Goal: Task Accomplishment & Management: Manage account settings

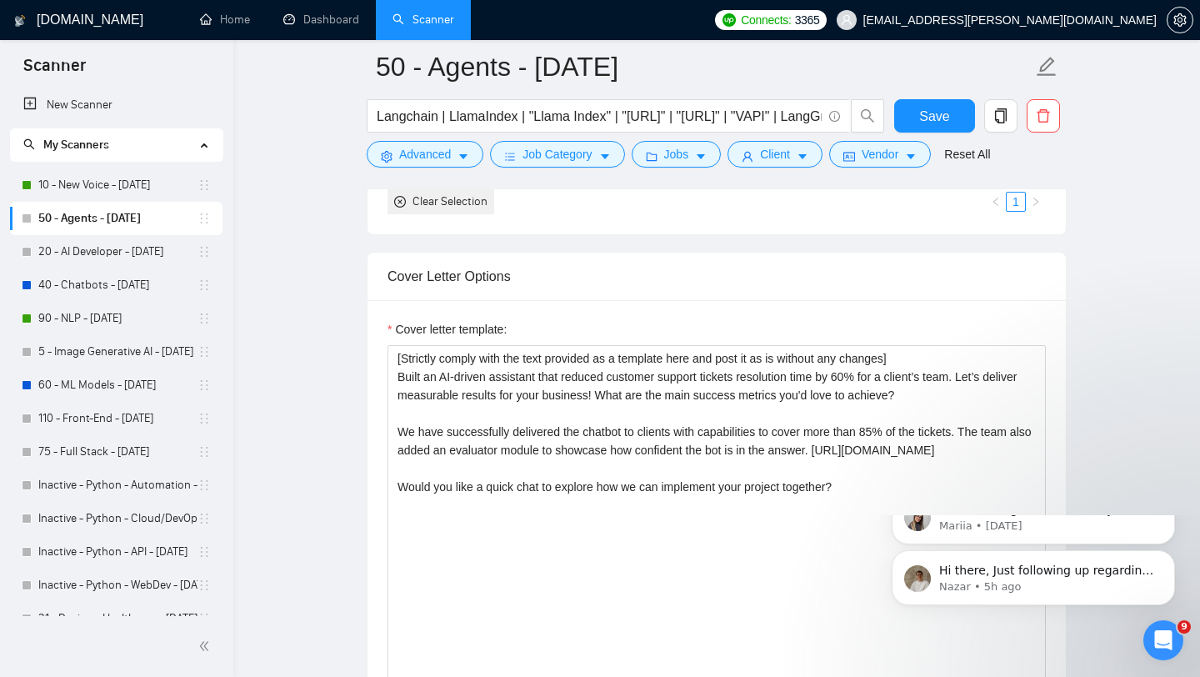
scroll to position [7, 0]
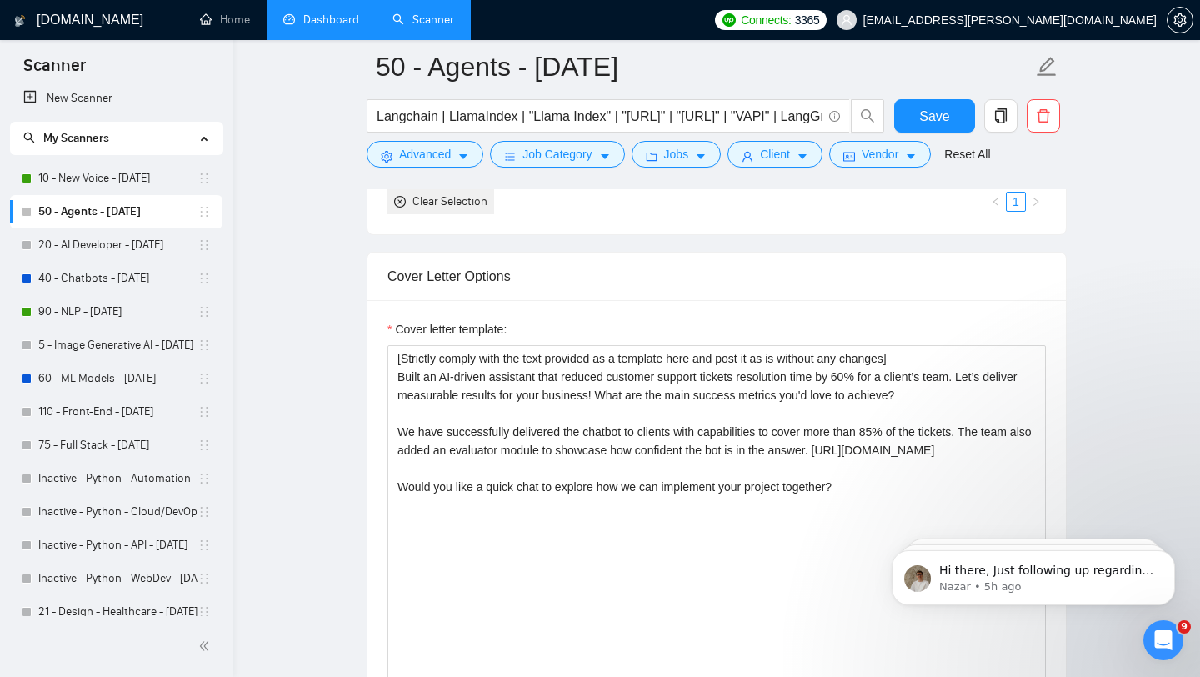
click at [334, 18] on link "Dashboard" at bounding box center [321, 20] width 76 height 14
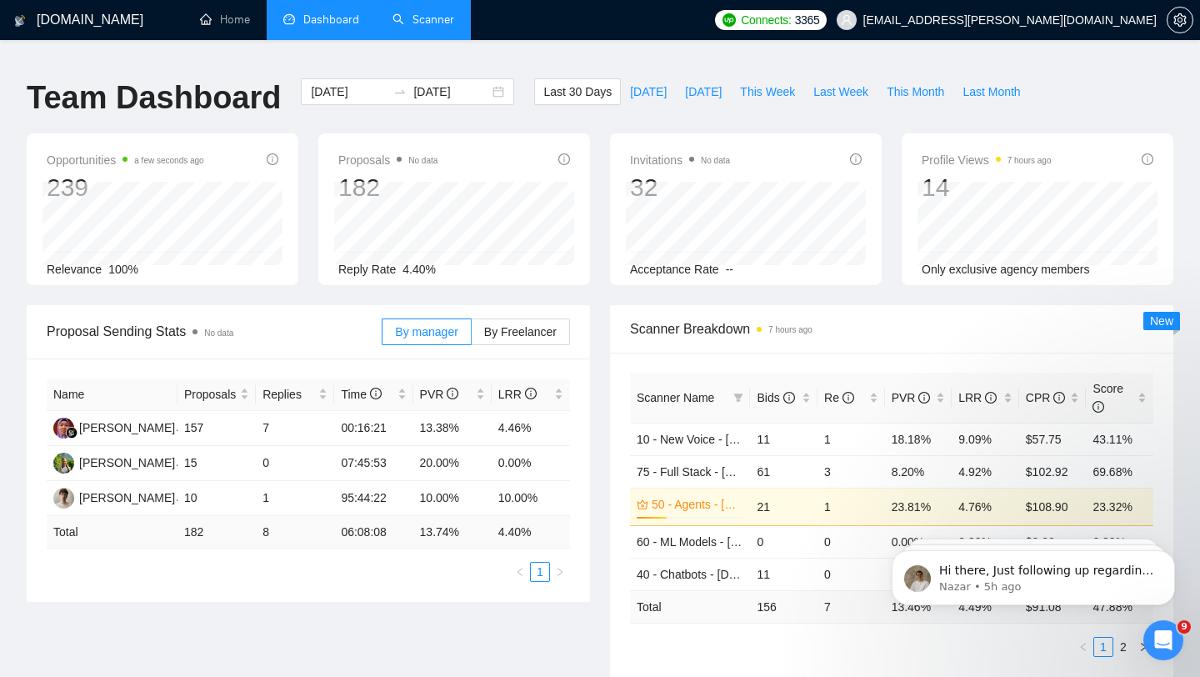
click at [438, 27] on link "Scanner" at bounding box center [424, 20] width 62 height 14
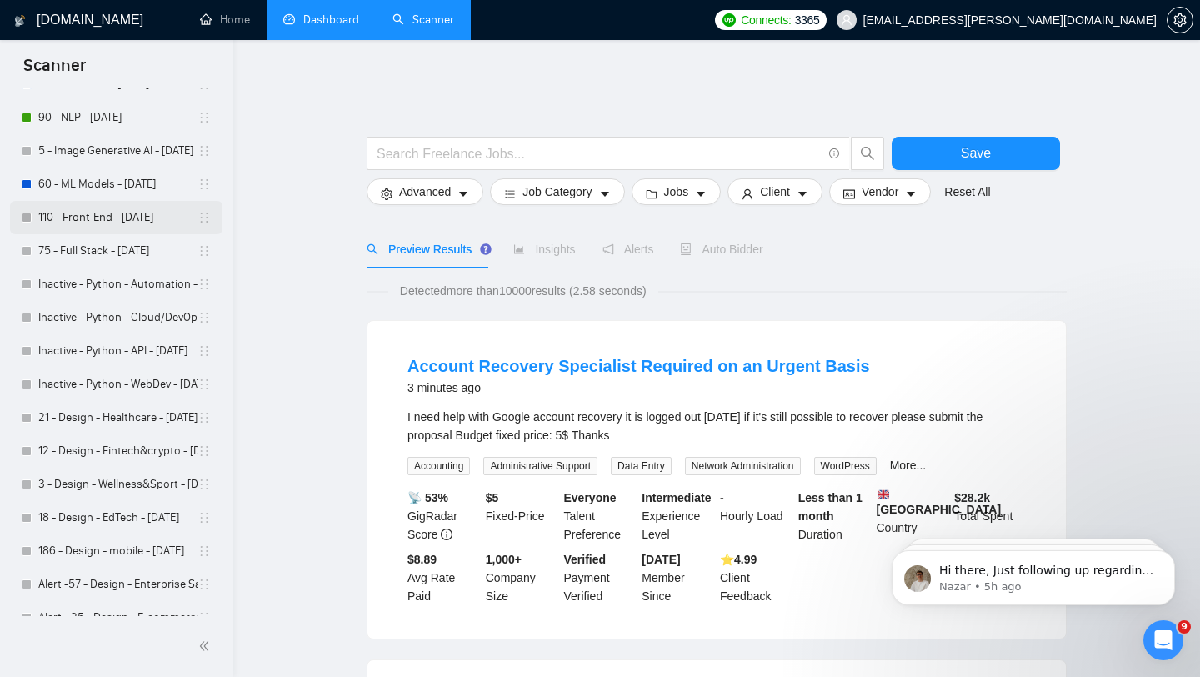
scroll to position [197, 0]
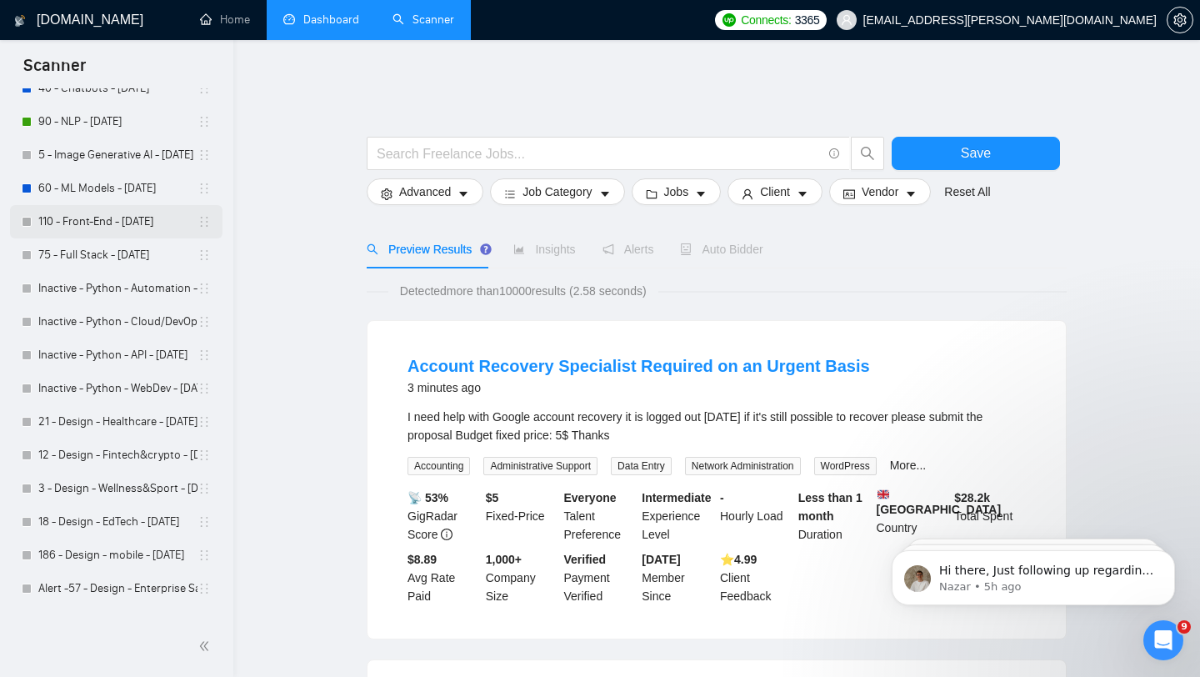
click at [97, 225] on link "110 - Front-End - [DATE]" at bounding box center [117, 221] width 159 height 33
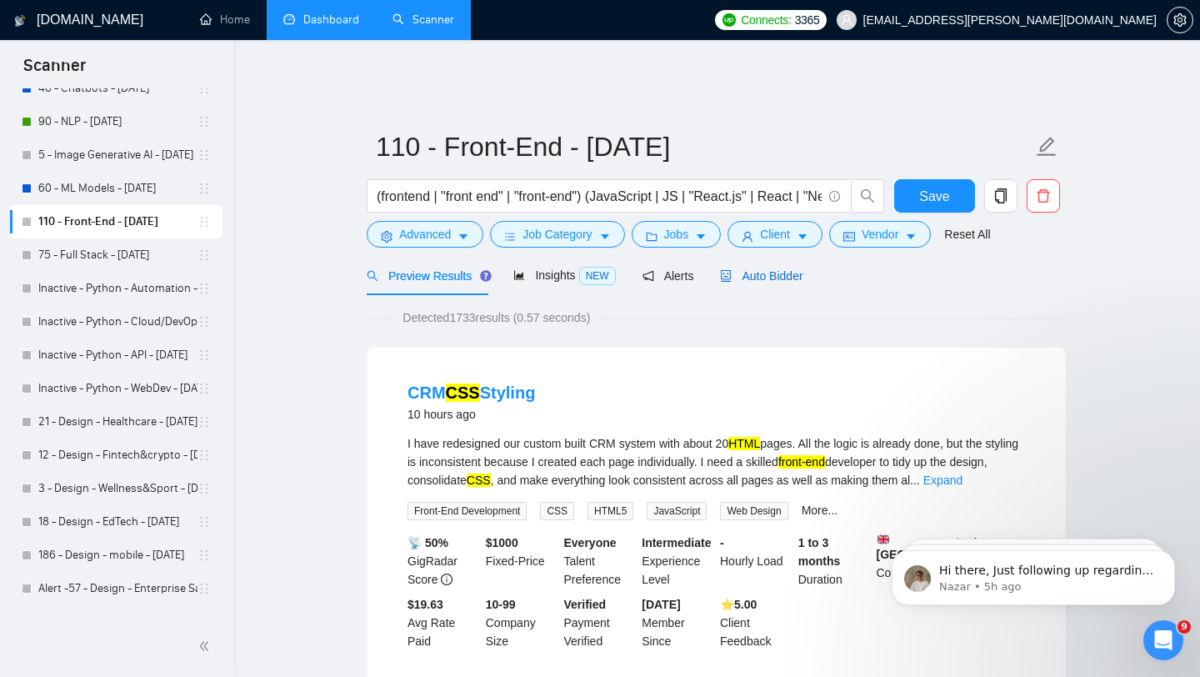
click at [785, 269] on span "Auto Bidder" at bounding box center [761, 275] width 83 height 13
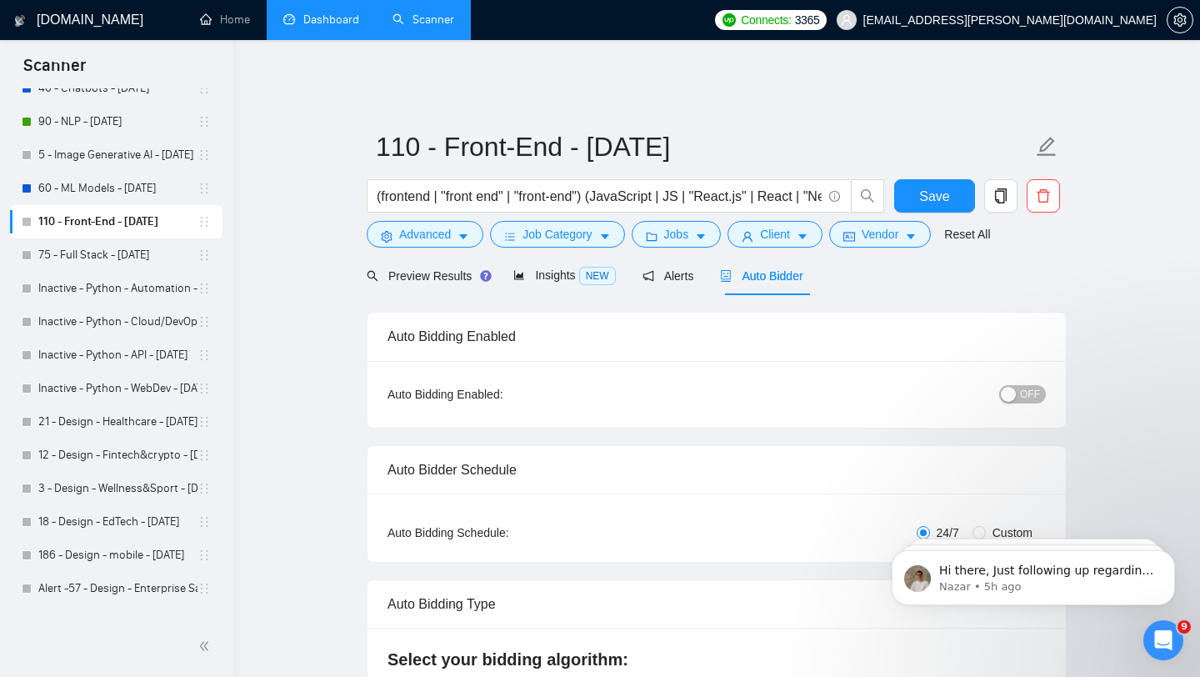
click at [1027, 385] on span "OFF" at bounding box center [1030, 394] width 20 height 18
click at [917, 186] on button "Save" at bounding box center [934, 195] width 81 height 33
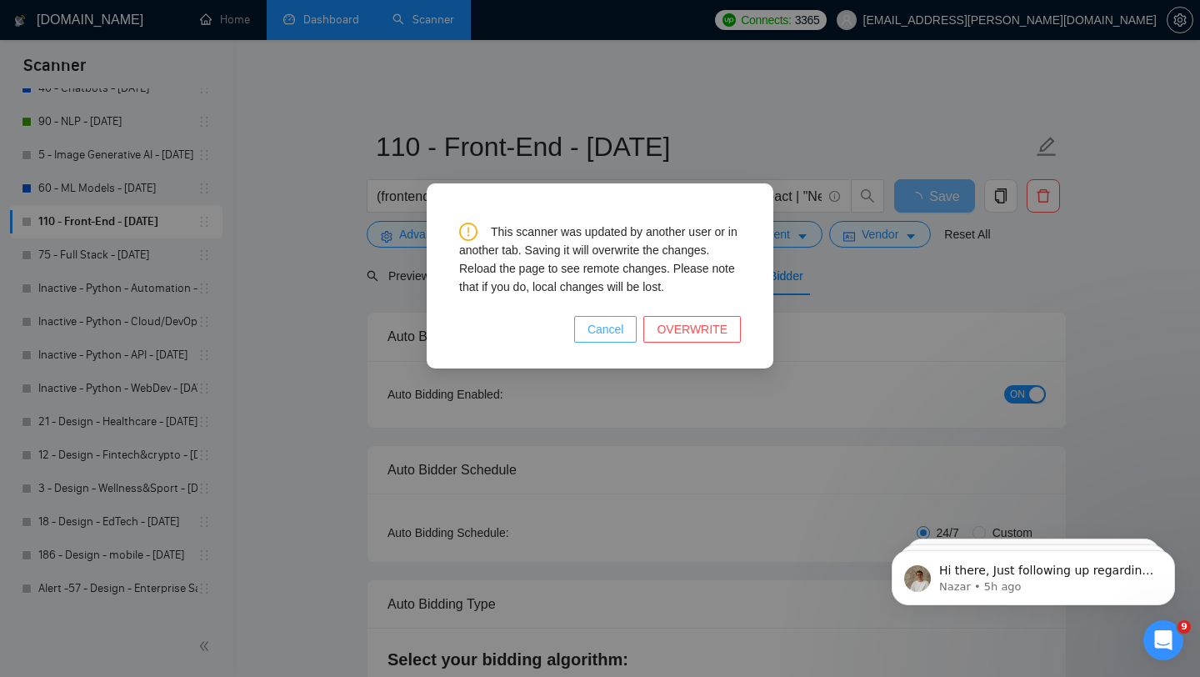
click at [619, 332] on span "Cancel" at bounding box center [606, 329] width 37 height 18
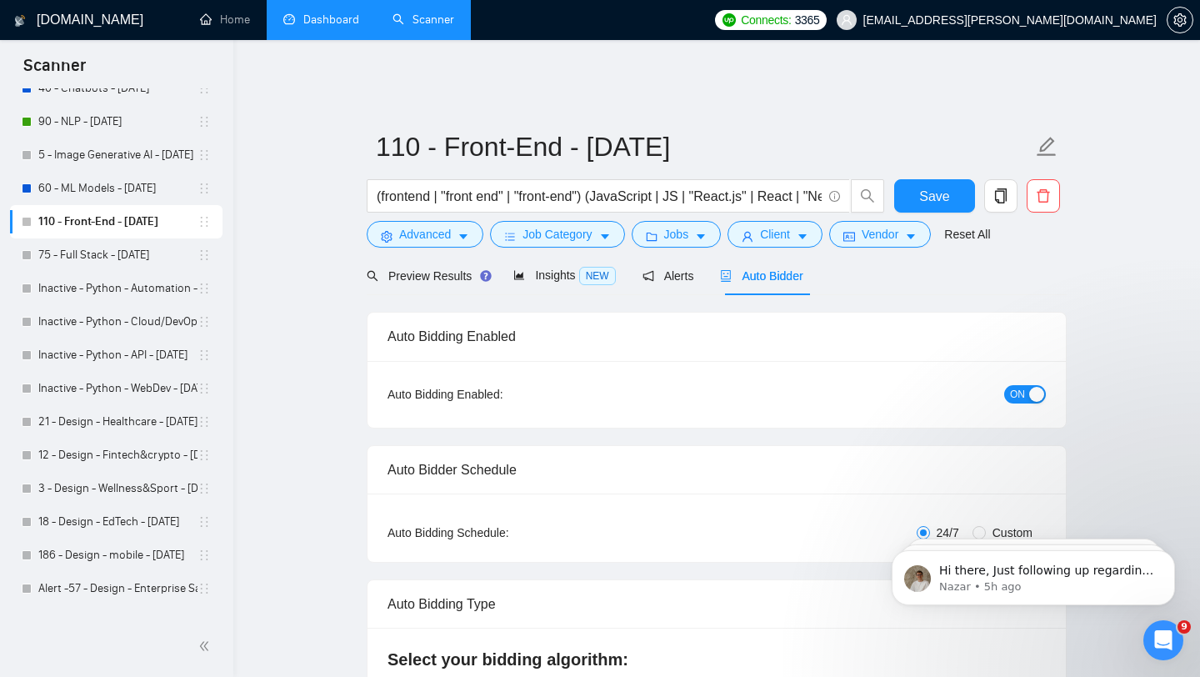
click at [326, 21] on link "Dashboard" at bounding box center [321, 20] width 76 height 14
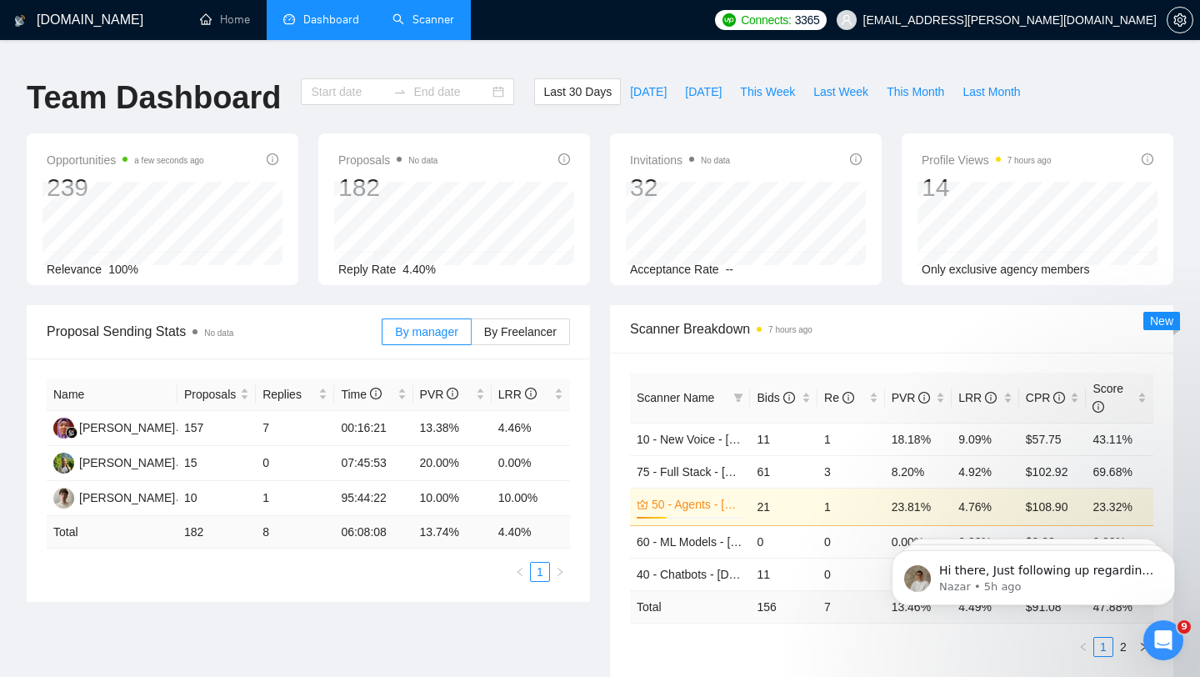
type input "[DATE]"
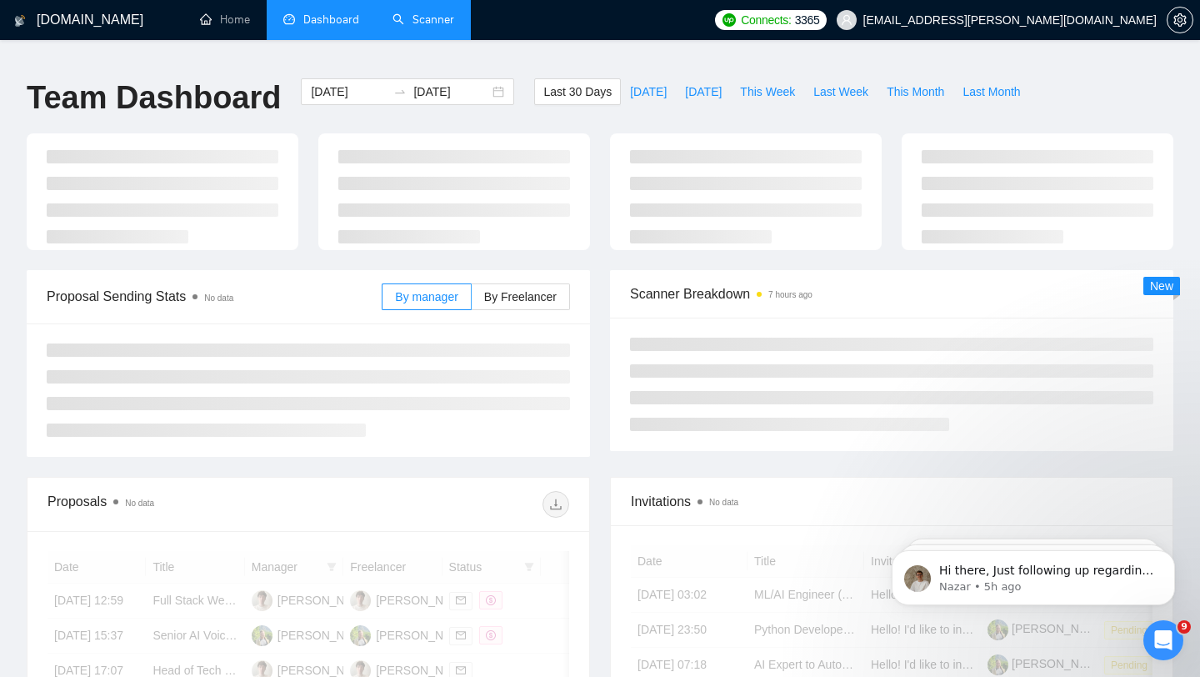
click at [414, 21] on link "Scanner" at bounding box center [424, 20] width 62 height 14
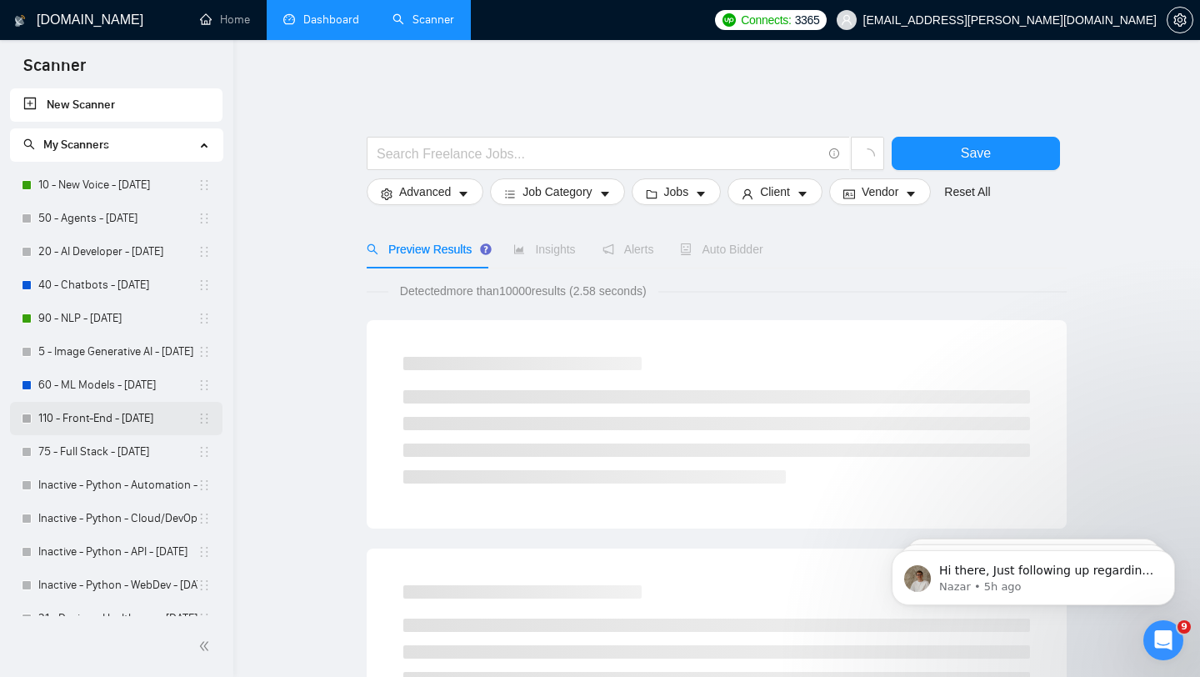
click at [147, 427] on link "110 - Front-End - [DATE]" at bounding box center [117, 418] width 159 height 33
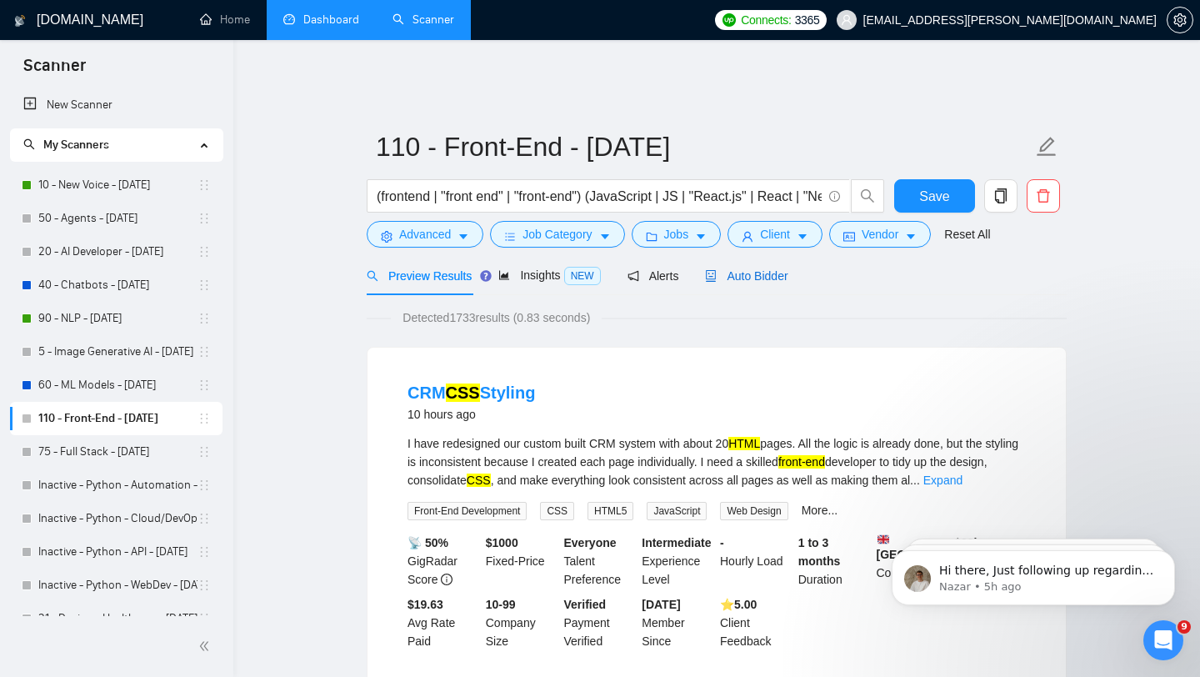
click at [778, 269] on span "Auto Bidder" at bounding box center [746, 275] width 83 height 13
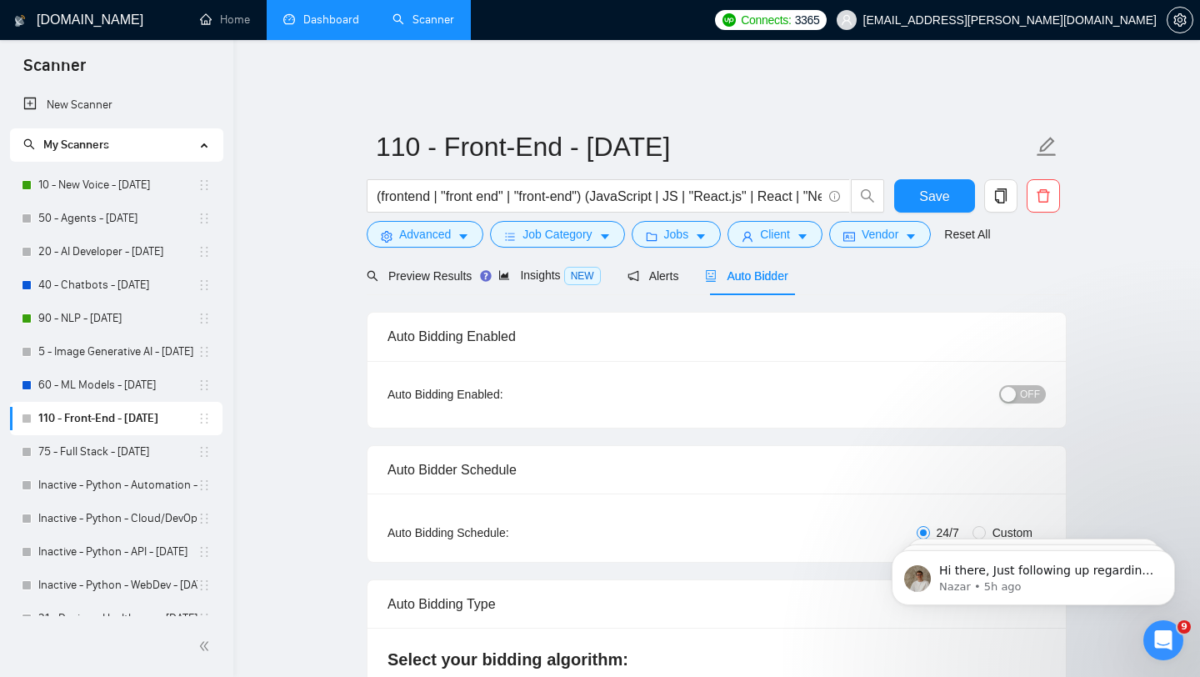
click at [1039, 387] on span "OFF" at bounding box center [1030, 394] width 20 height 18
click at [938, 186] on span "Save" at bounding box center [934, 196] width 30 height 21
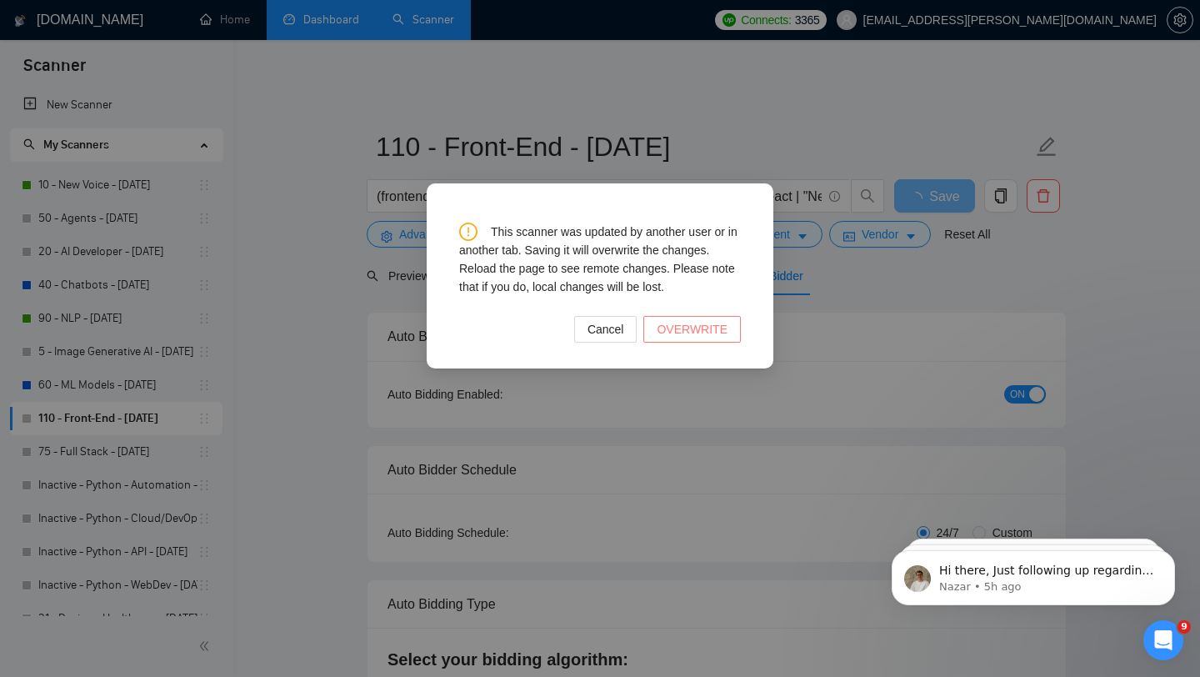
click at [672, 338] on span "OVERWRITE" at bounding box center [692, 329] width 71 height 18
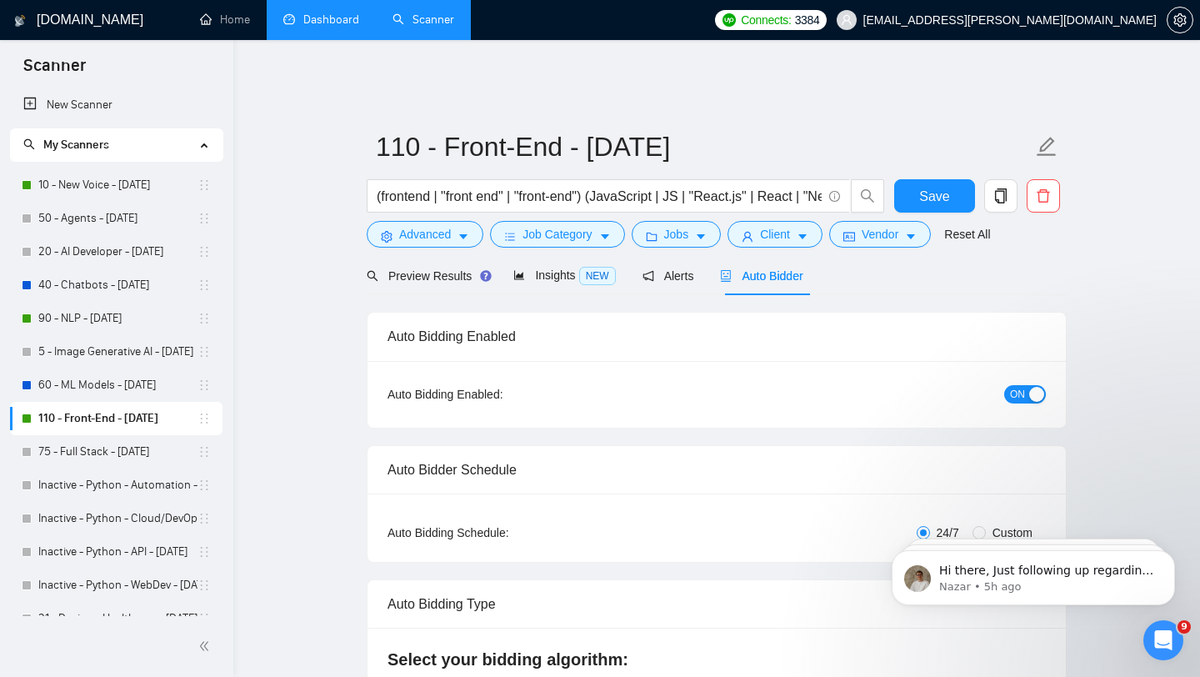
click at [322, 18] on link "Dashboard" at bounding box center [321, 20] width 76 height 14
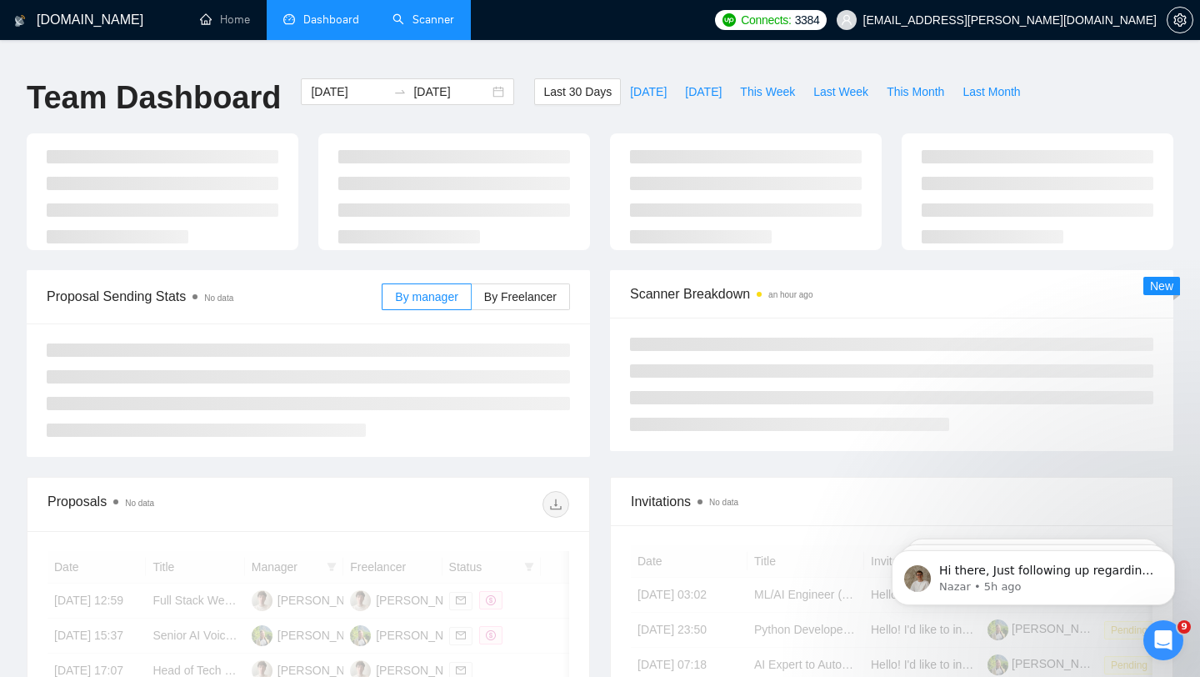
click at [393, 20] on link "Scanner" at bounding box center [424, 20] width 62 height 14
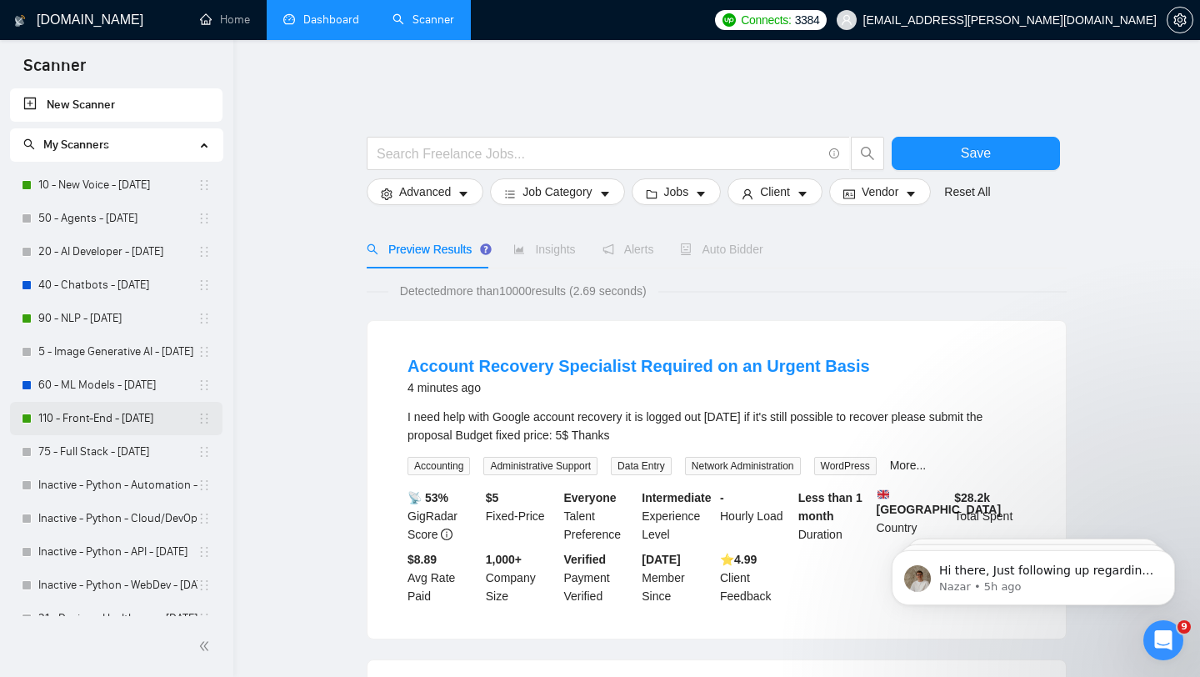
click at [130, 417] on link "110 - Front-End - [DATE]" at bounding box center [117, 418] width 159 height 33
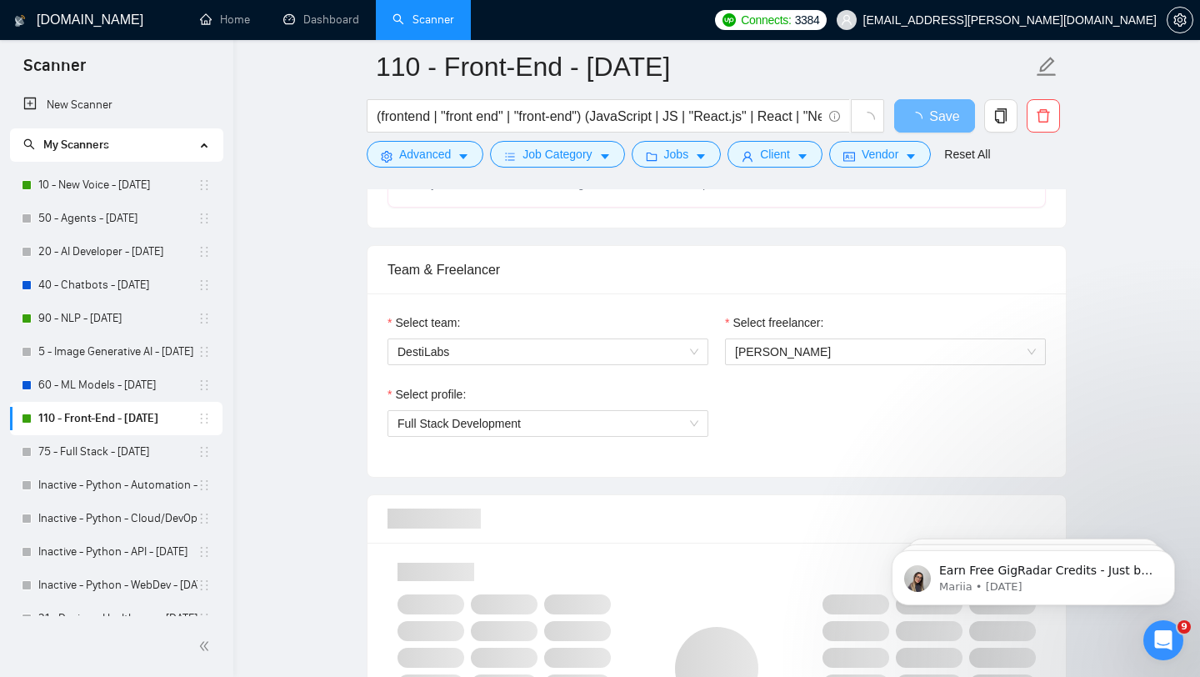
scroll to position [814, 0]
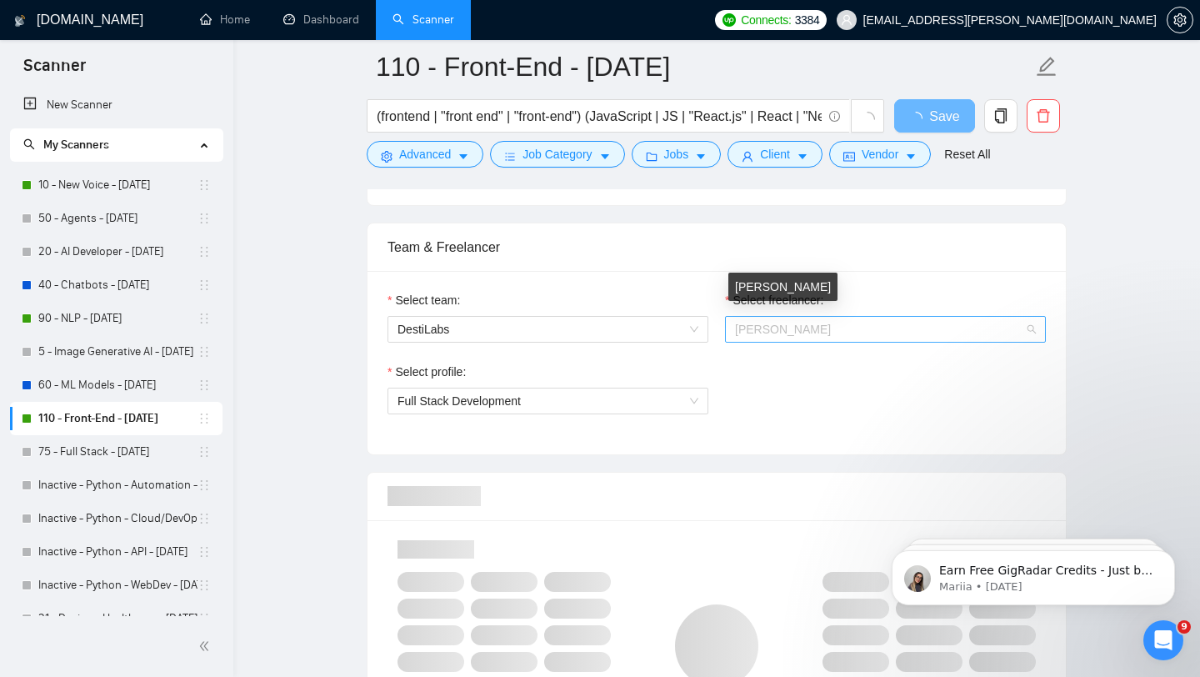
click at [782, 323] on span "[PERSON_NAME]" at bounding box center [783, 329] width 96 height 13
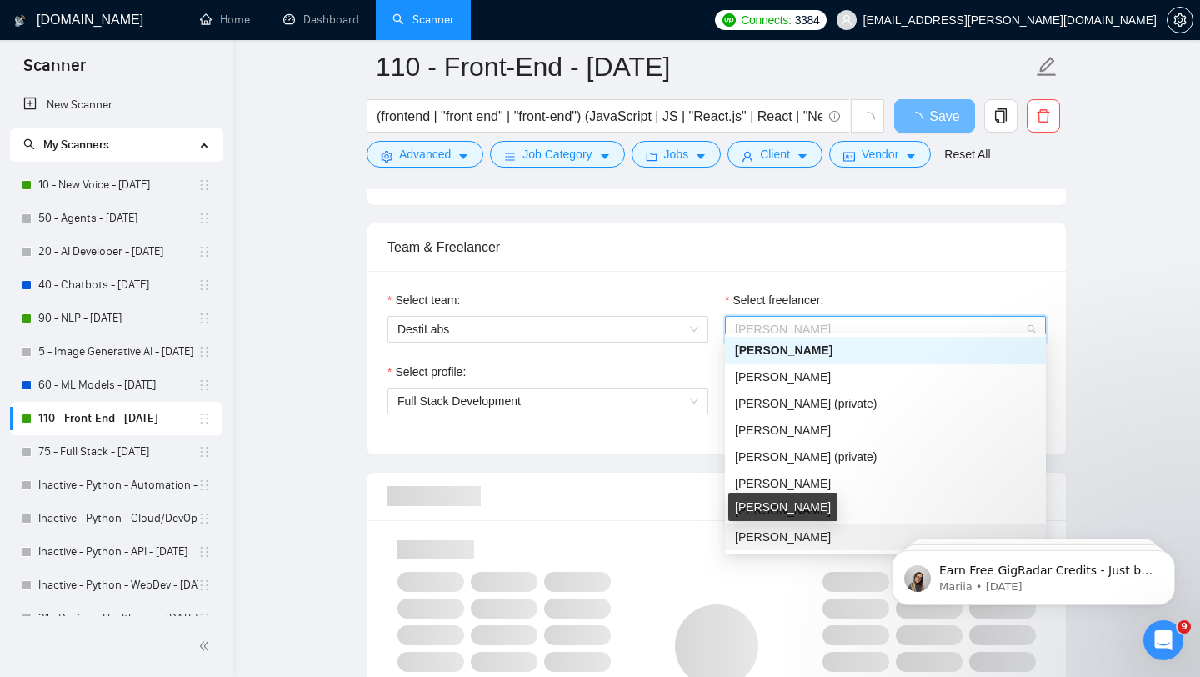
click at [774, 542] on span "[PERSON_NAME]" at bounding box center [783, 536] width 96 height 13
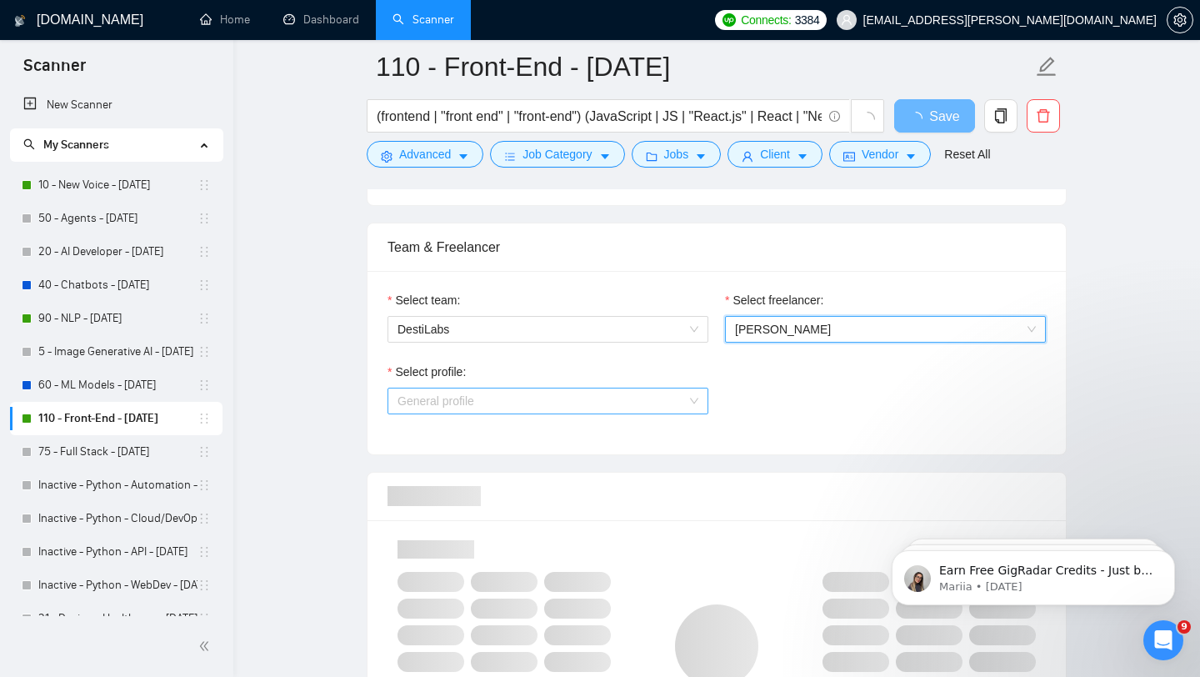
click at [584, 394] on span "General profile" at bounding box center [548, 400] width 301 height 25
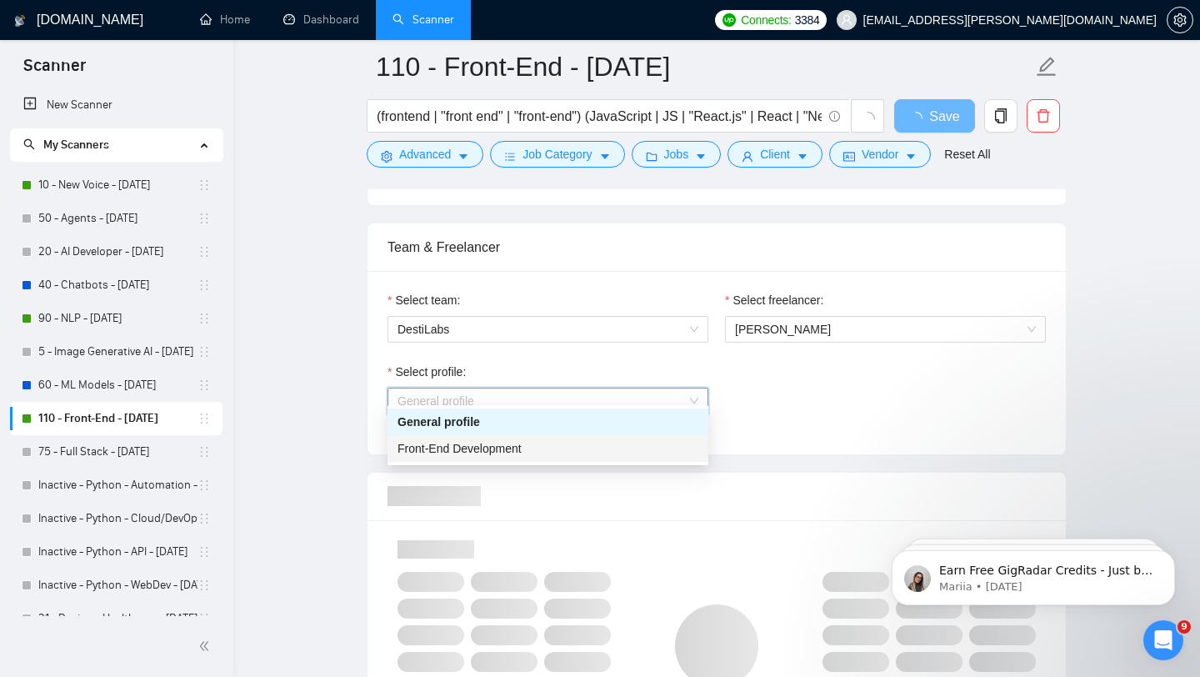
click at [562, 453] on div "Front-End Development" at bounding box center [548, 448] width 301 height 18
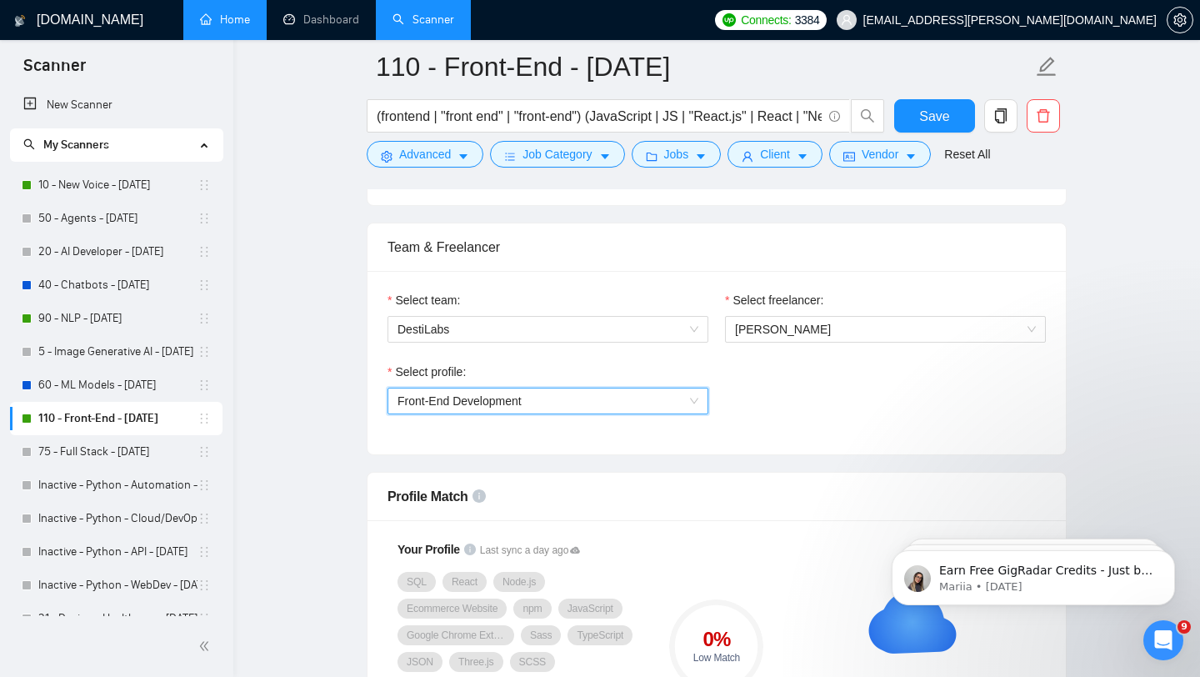
click at [218, 13] on link "Home" at bounding box center [225, 20] width 50 height 14
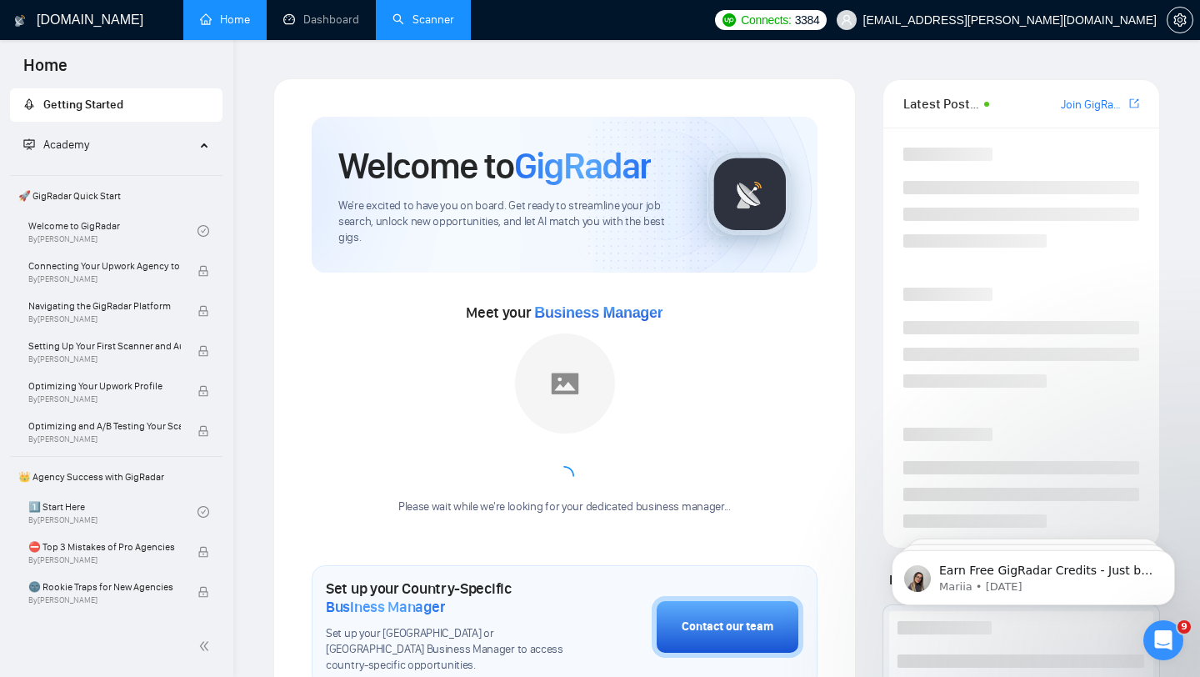
click at [431, 18] on link "Scanner" at bounding box center [424, 20] width 62 height 14
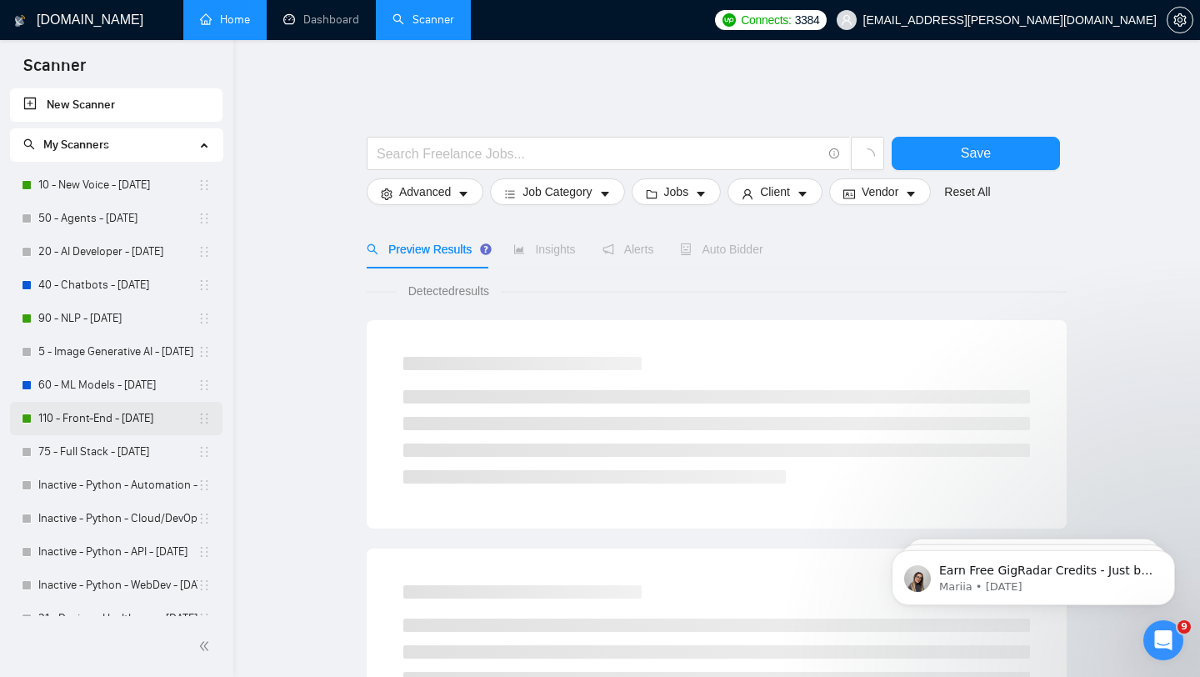
click at [126, 408] on link "110 - Front-End - [DATE]" at bounding box center [117, 418] width 159 height 33
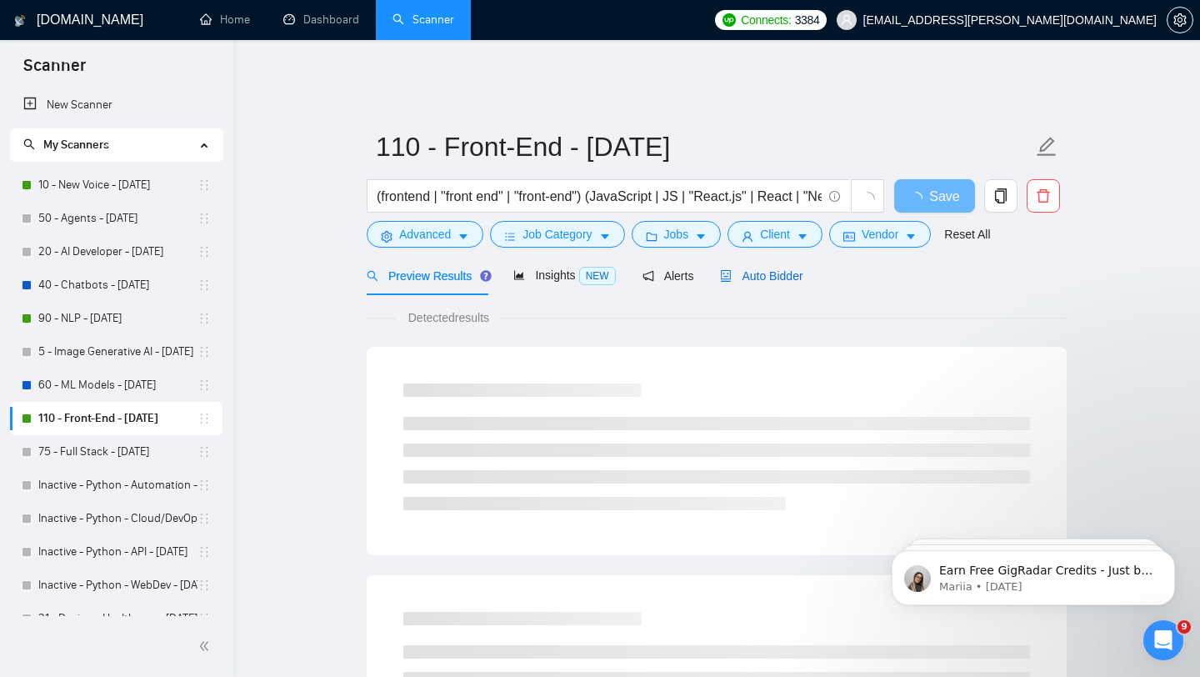
click at [784, 269] on span "Auto Bidder" at bounding box center [761, 275] width 83 height 13
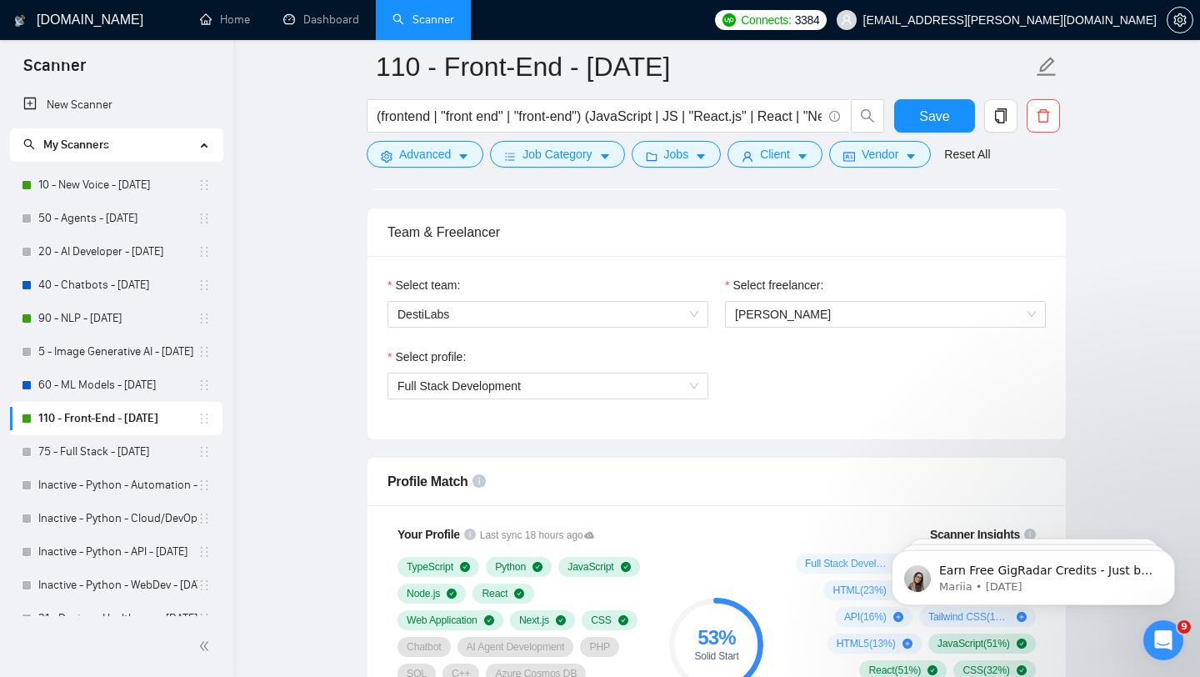
scroll to position [675, 0]
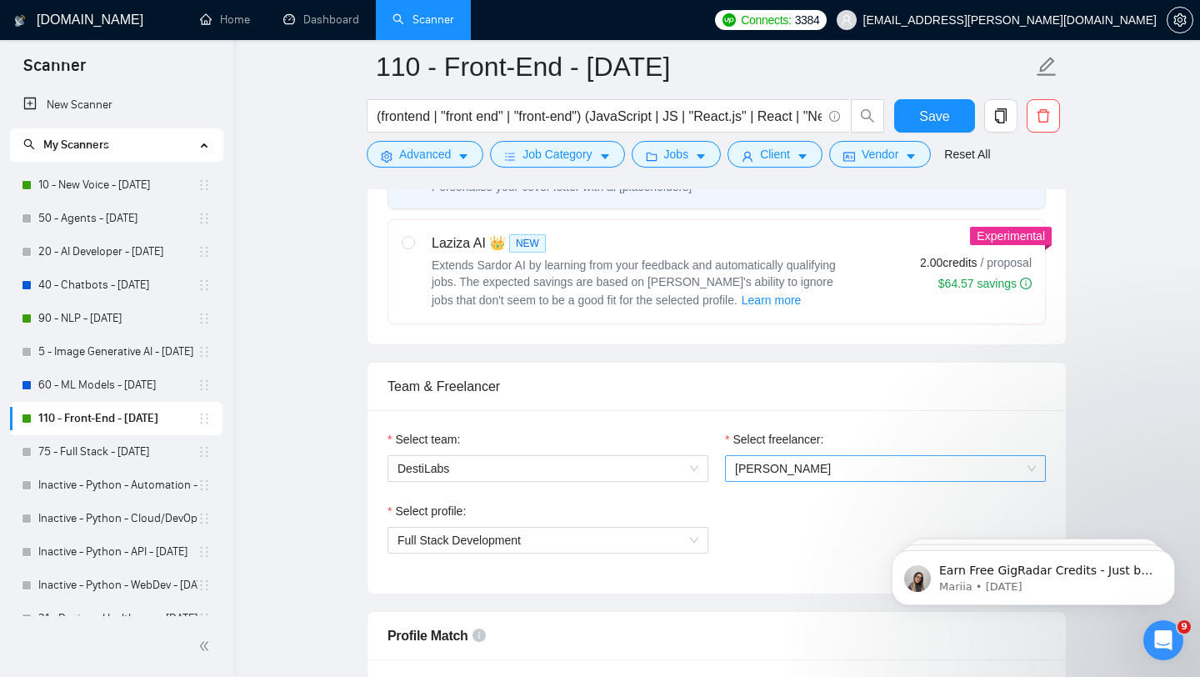
click at [832, 459] on span "[PERSON_NAME]" at bounding box center [885, 468] width 301 height 25
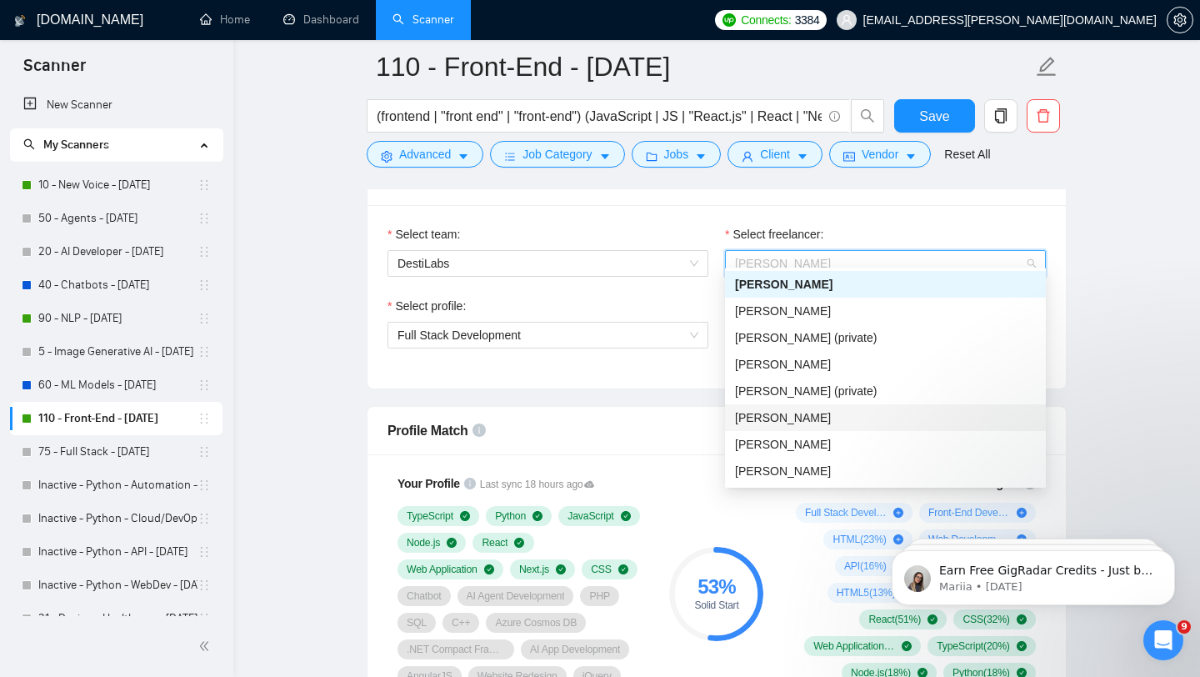
scroll to position [1016, 0]
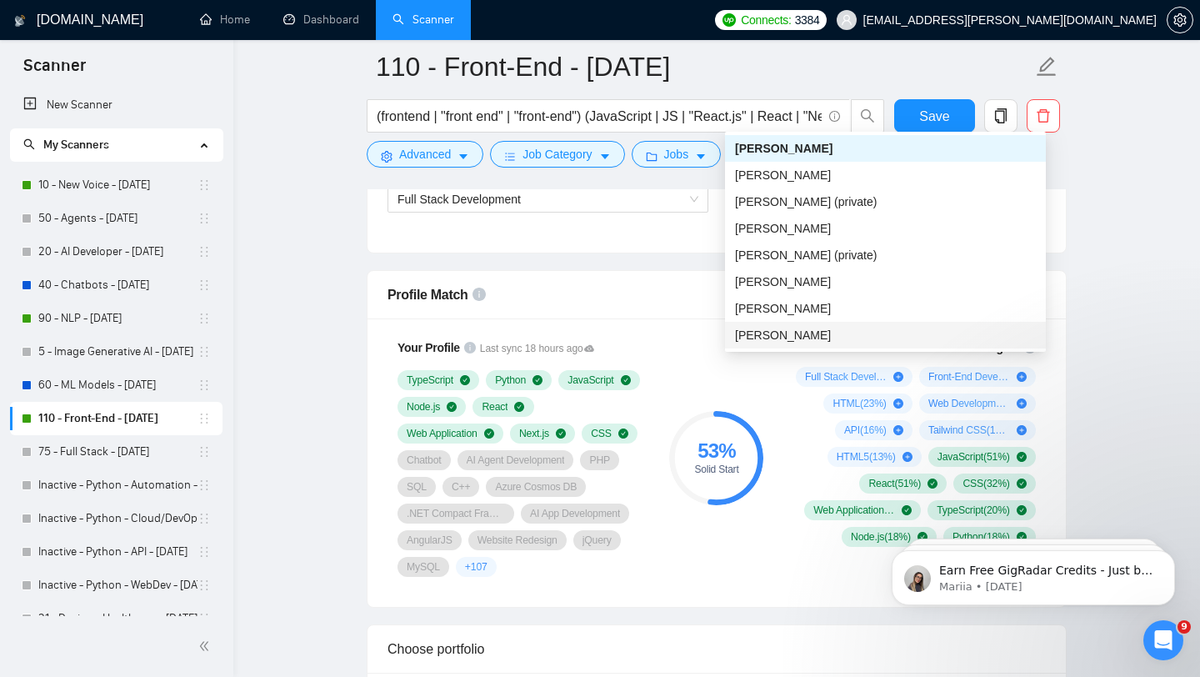
click at [794, 334] on span "[PERSON_NAME]" at bounding box center [783, 334] width 96 height 13
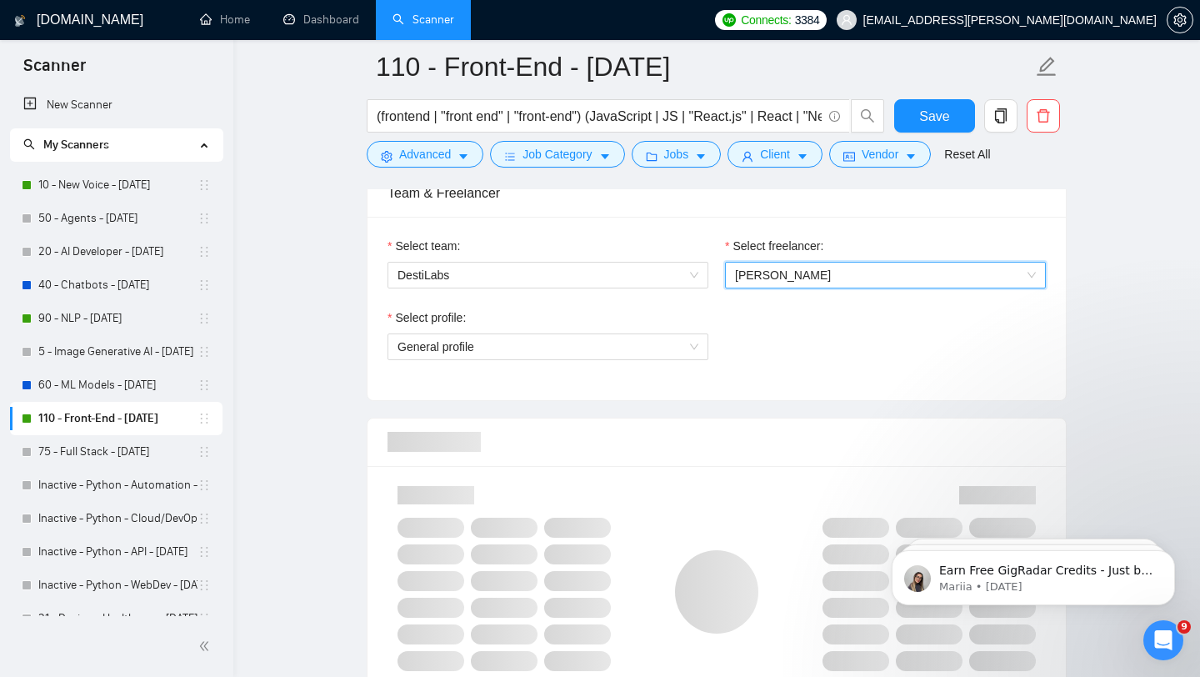
scroll to position [865, 0]
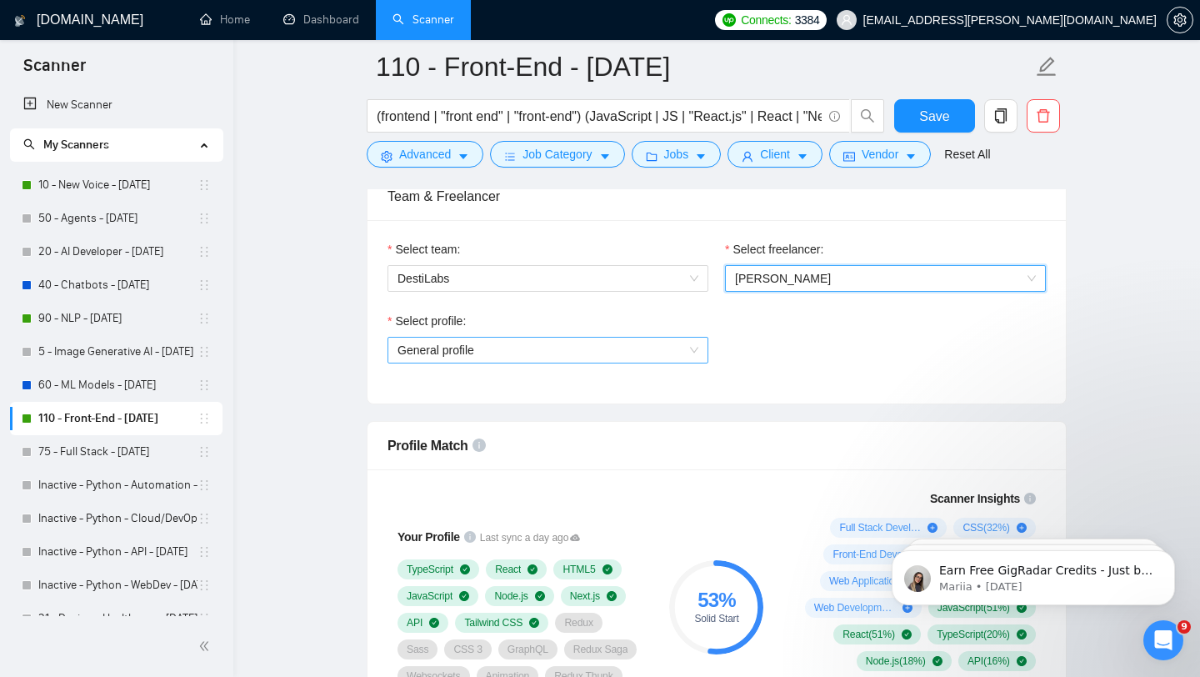
click at [546, 344] on span "General profile" at bounding box center [548, 350] width 301 height 25
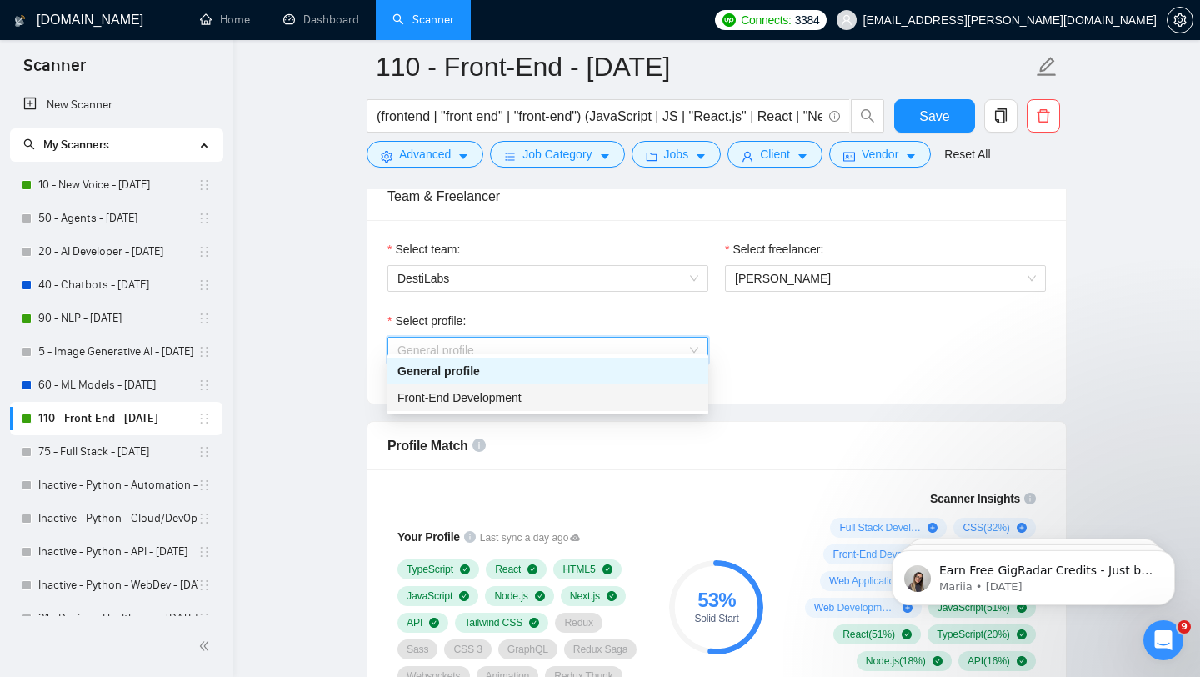
click at [534, 400] on div "Front-End Development" at bounding box center [548, 397] width 301 height 18
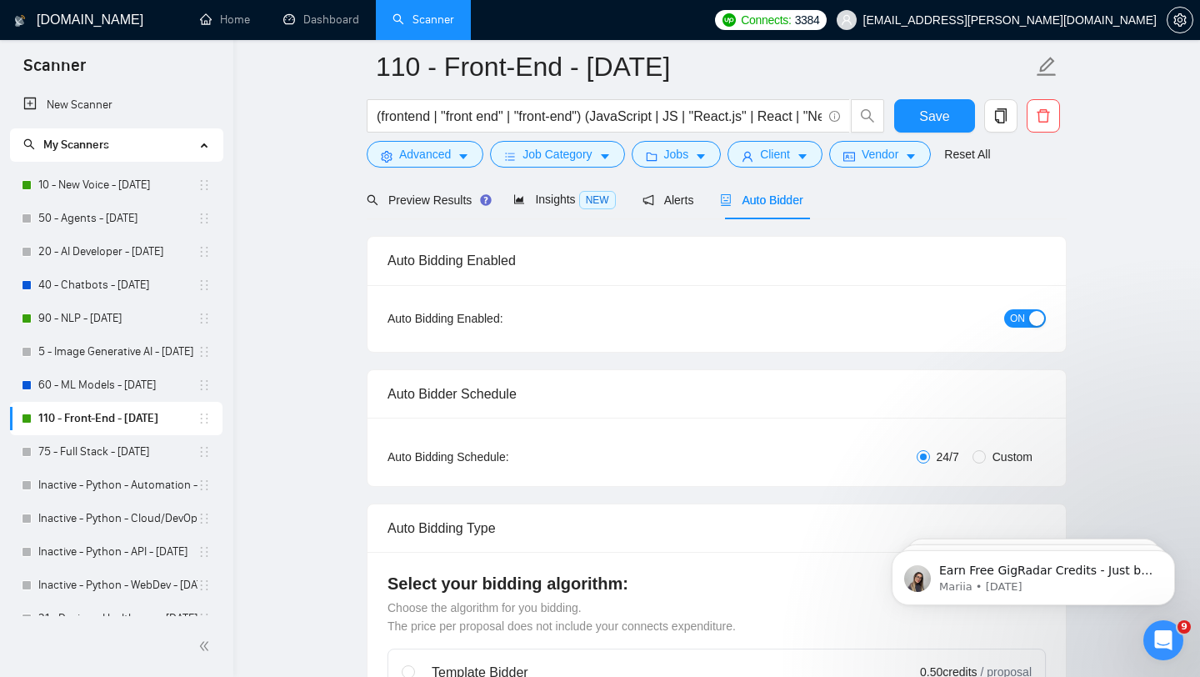
scroll to position [86, 0]
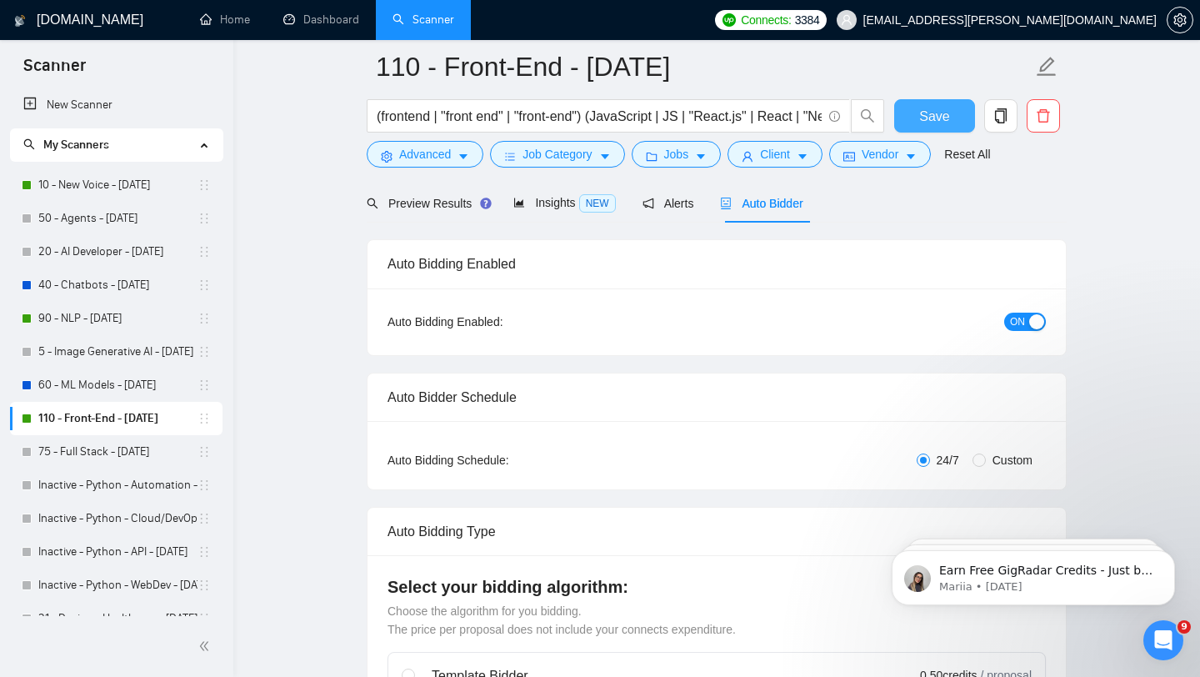
click at [928, 128] on button "Save" at bounding box center [934, 115] width 81 height 33
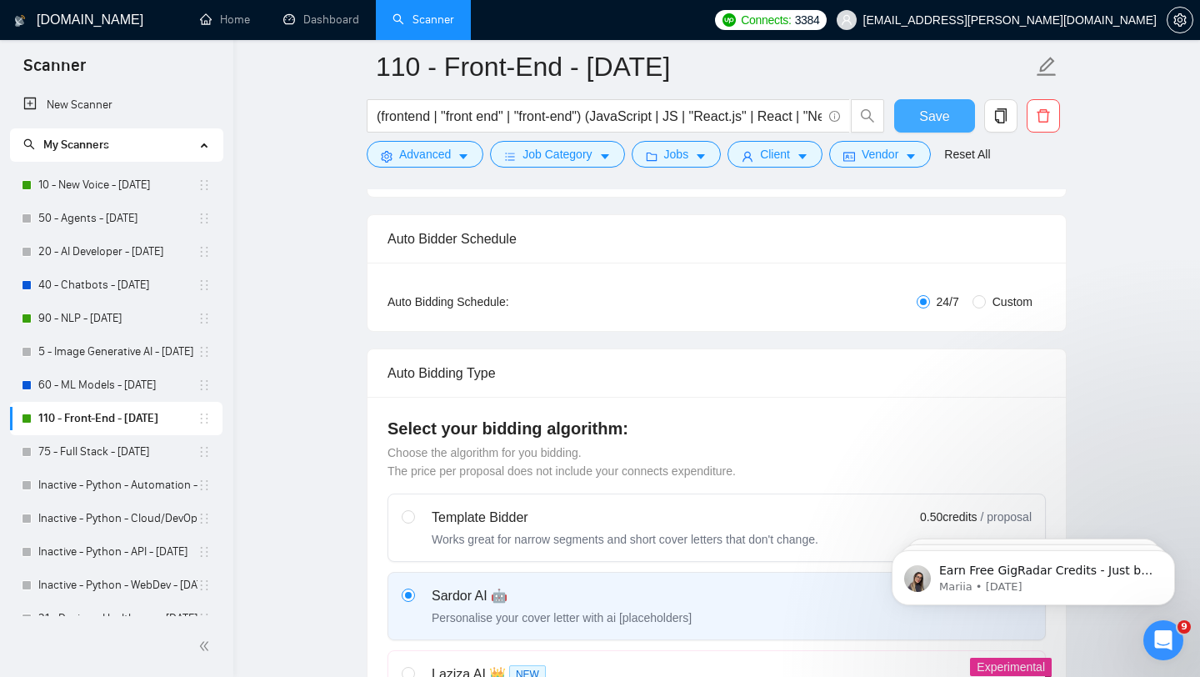
scroll to position [0, 0]
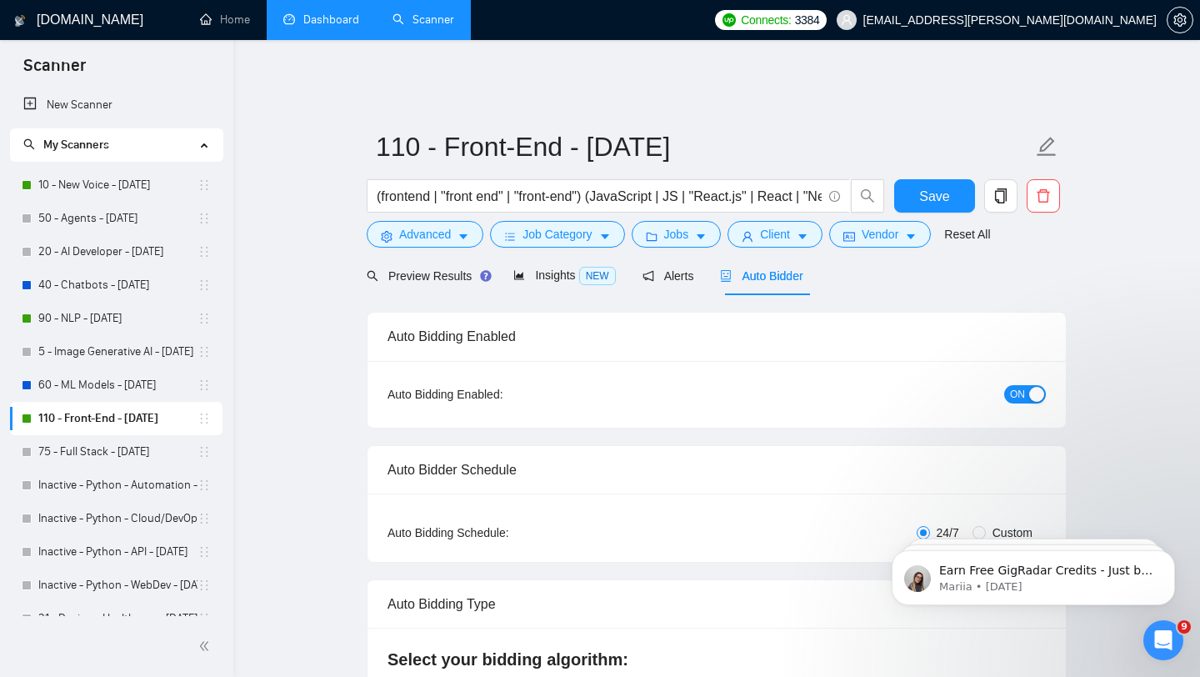
click at [293, 22] on link "Dashboard" at bounding box center [321, 20] width 76 height 14
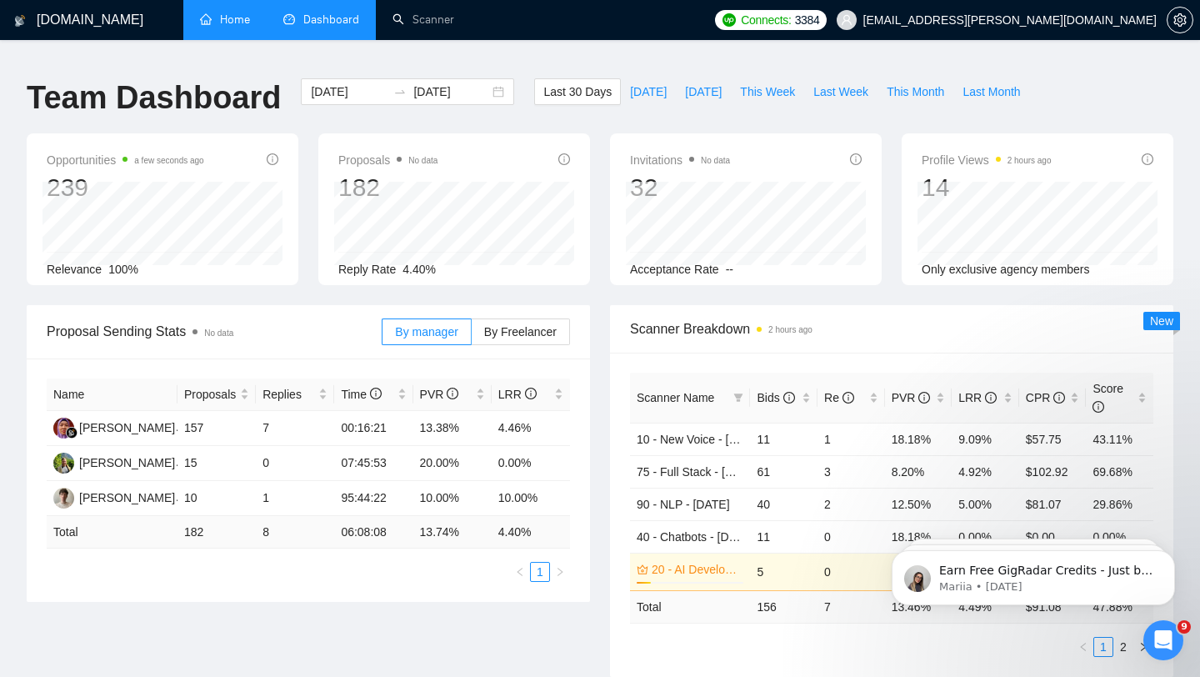
click at [227, 21] on link "Home" at bounding box center [225, 20] width 50 height 14
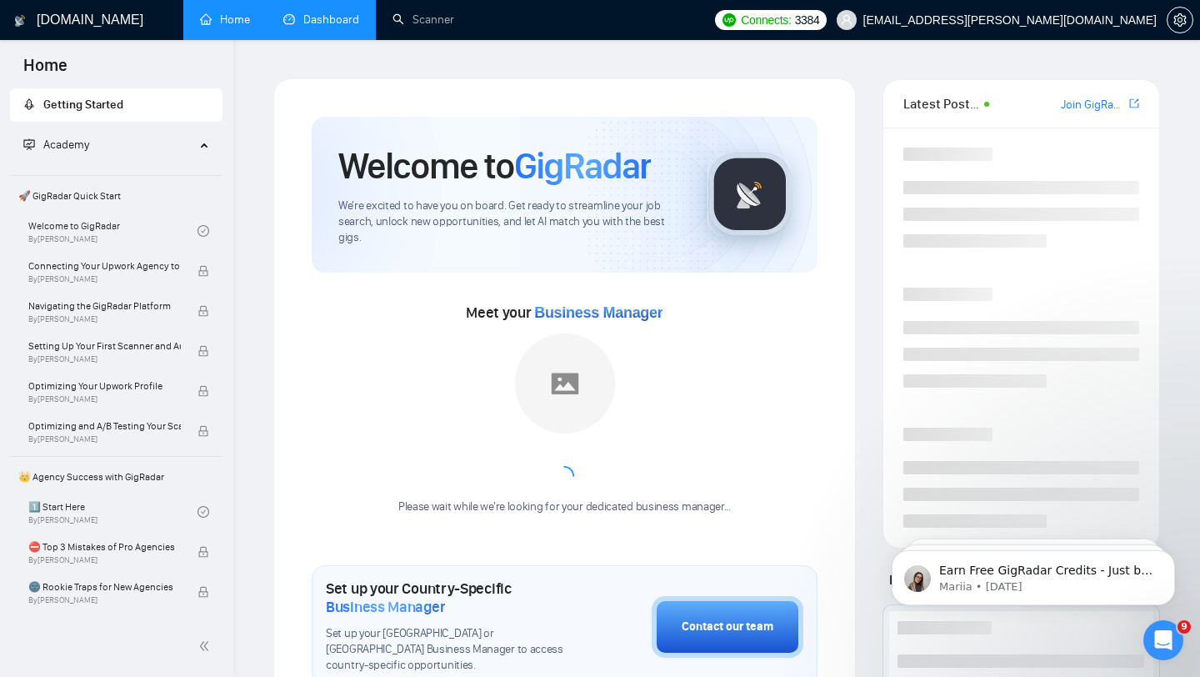
click at [336, 21] on link "Dashboard" at bounding box center [321, 20] width 76 height 14
